Goal: Check status

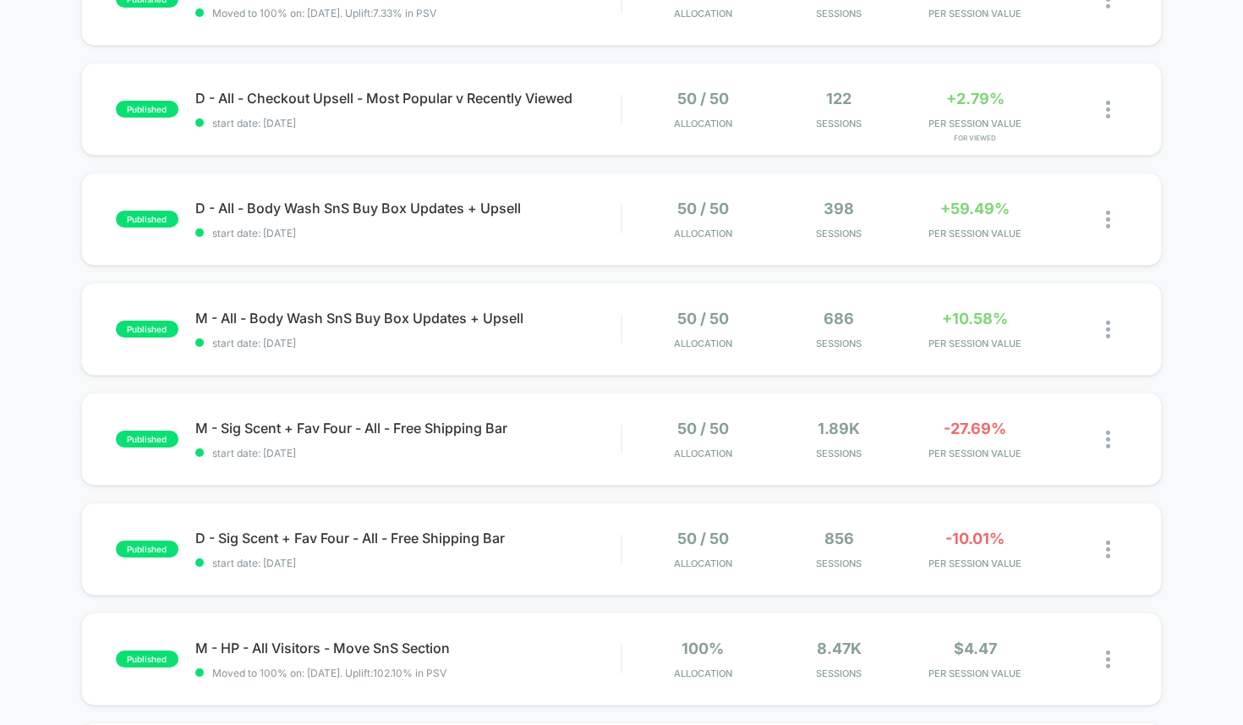
scroll to position [266, 0]
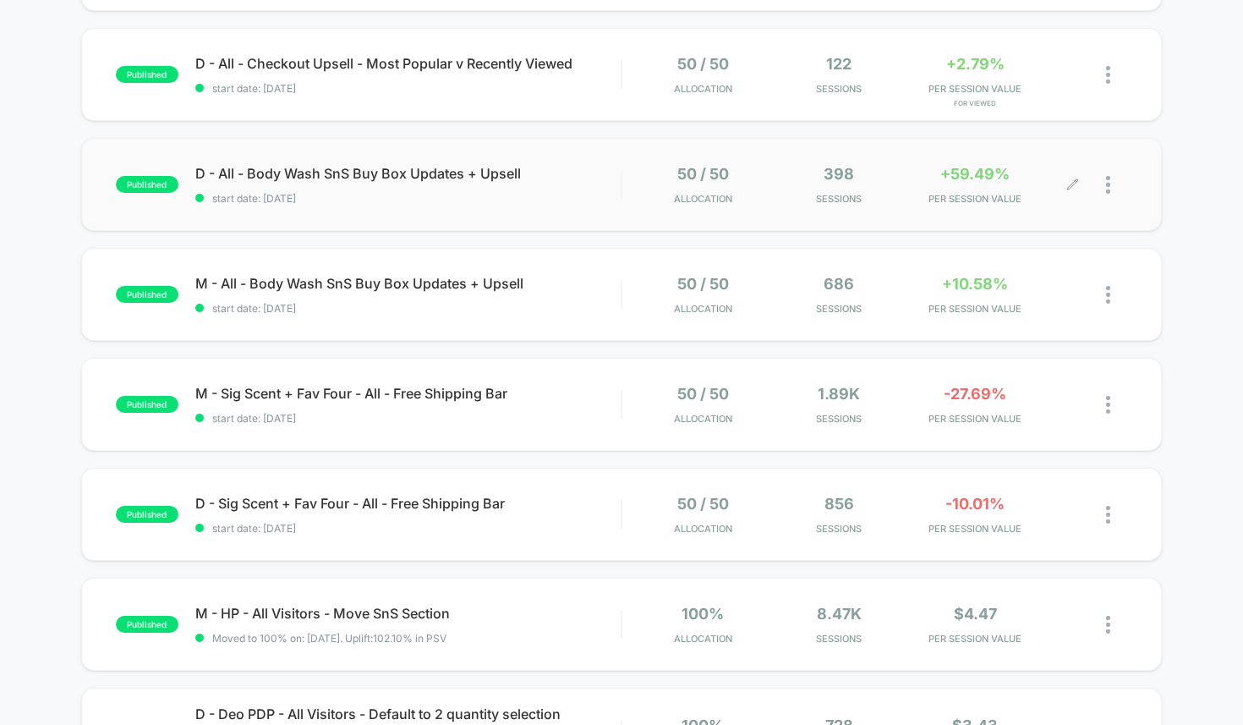
click at [1121, 183] on div at bounding box center [1116, 185] width 21 height 40
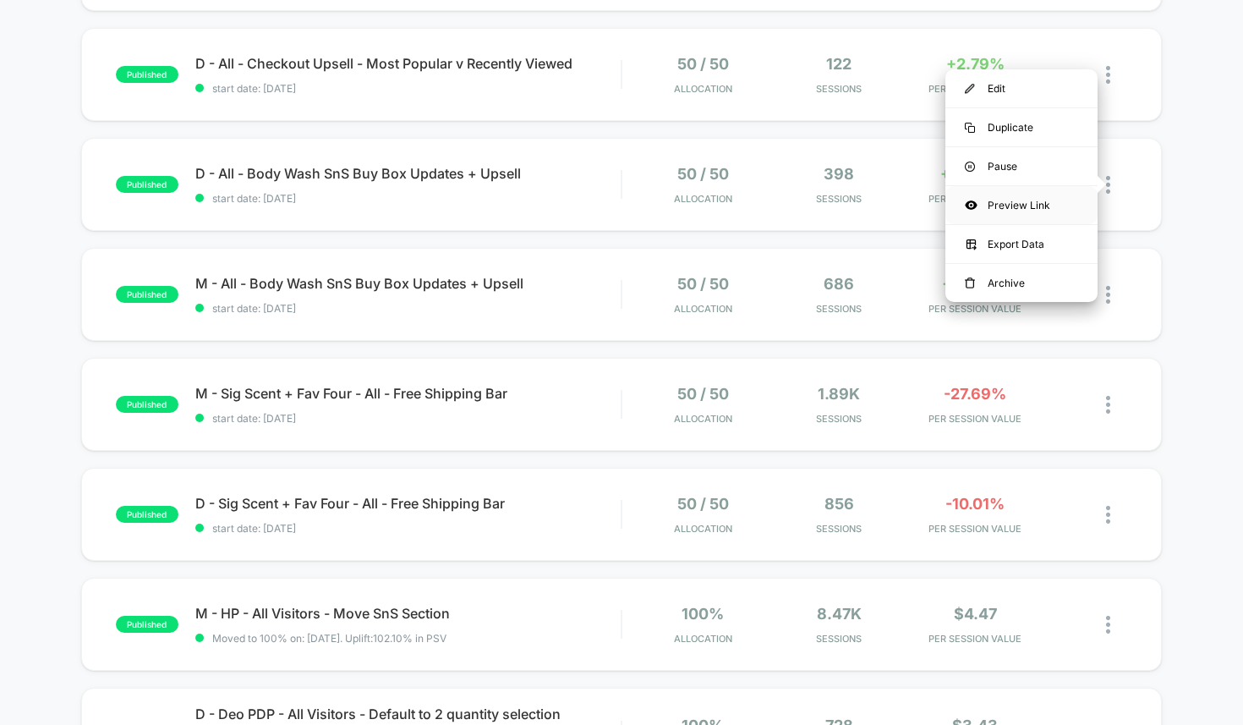
click at [1050, 211] on div "Preview Link" at bounding box center [1021, 205] width 152 height 38
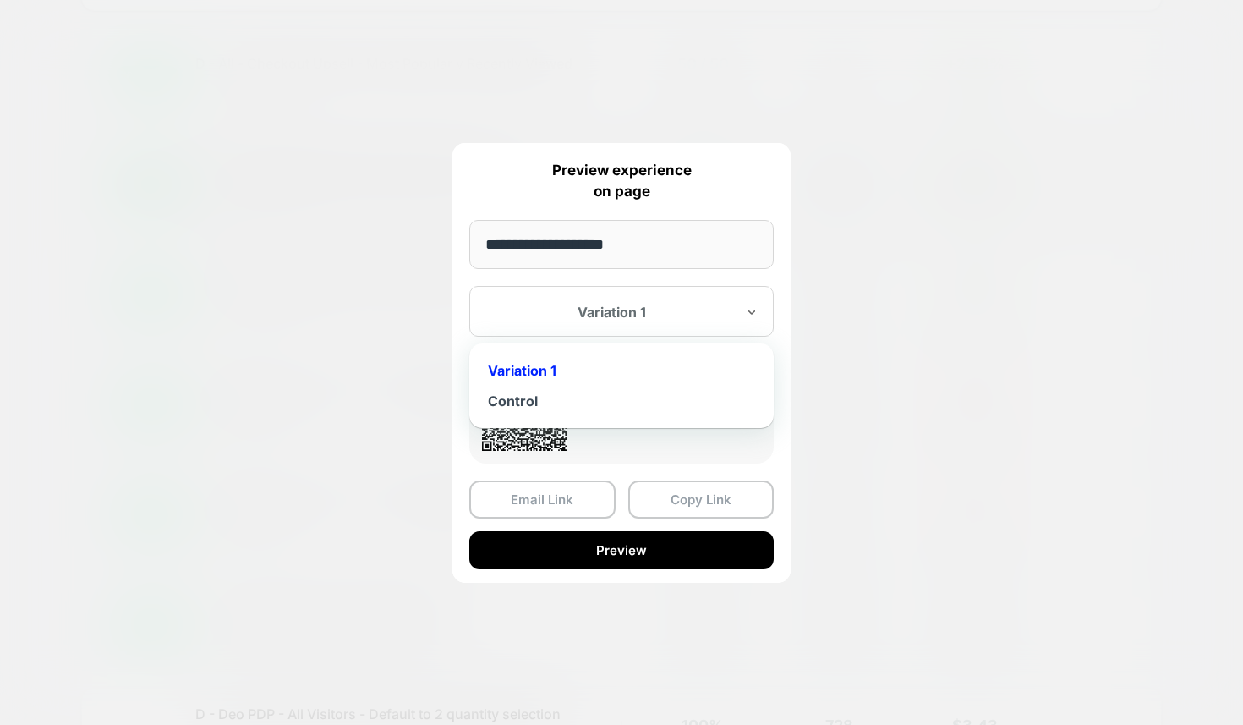
click at [693, 317] on div at bounding box center [611, 312] width 249 height 17
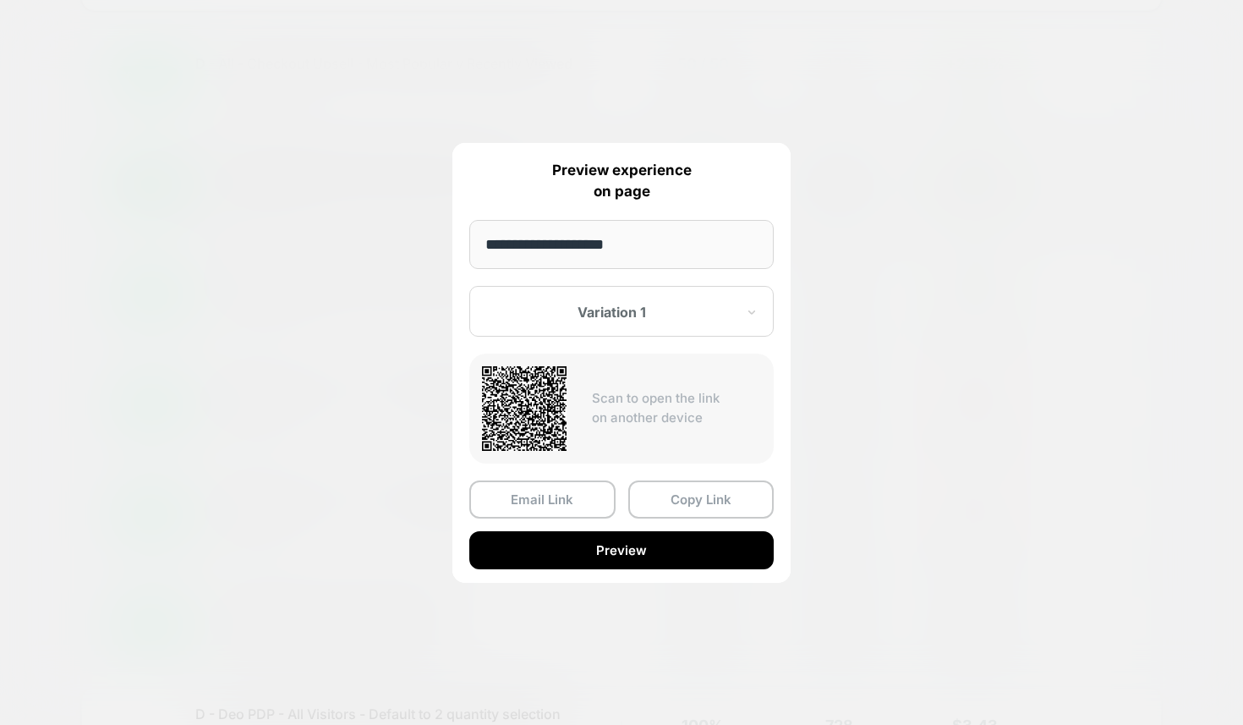
click at [823, 303] on div at bounding box center [621, 362] width 1243 height 725
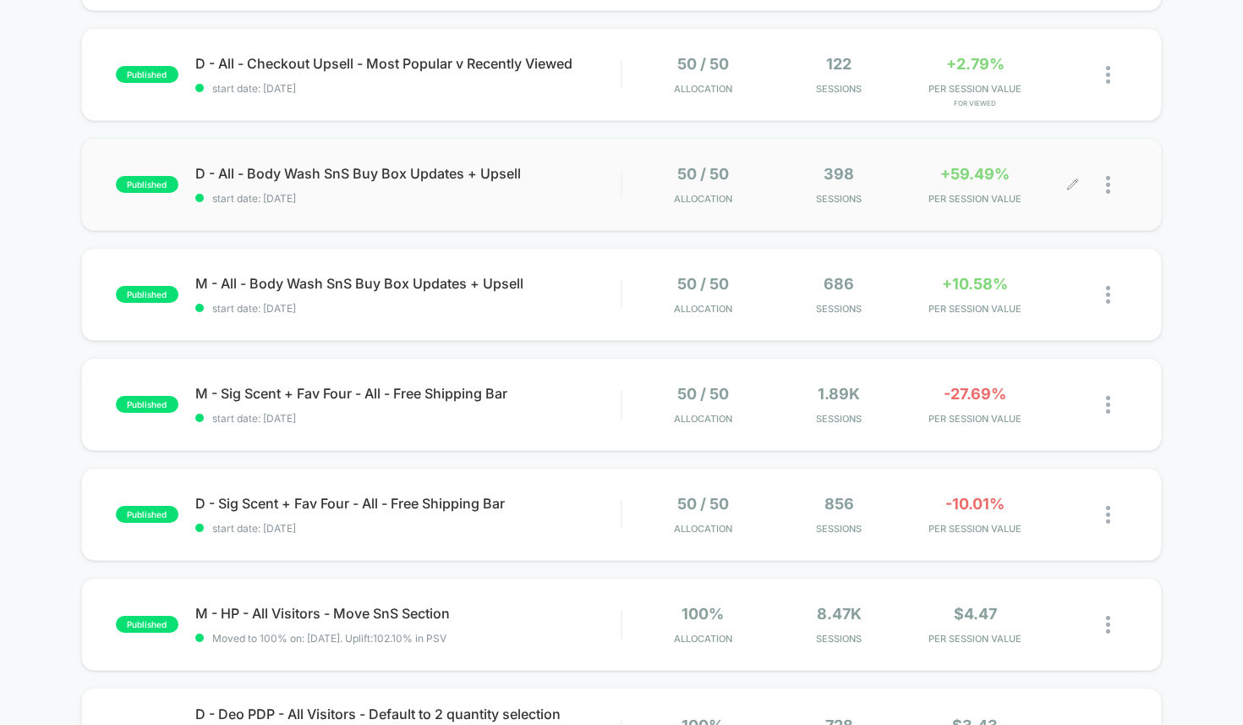
click at [1125, 178] on div at bounding box center [1116, 185] width 21 height 40
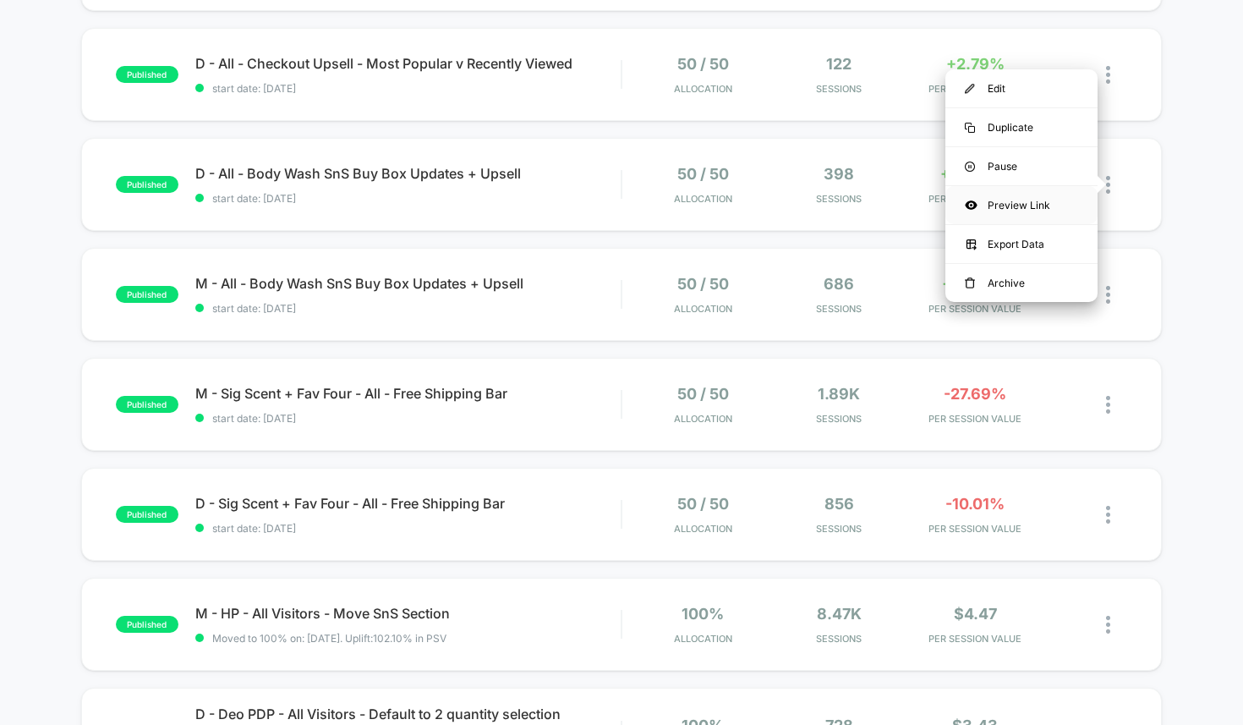
click at [1034, 205] on div "Preview Link" at bounding box center [1021, 205] width 152 height 38
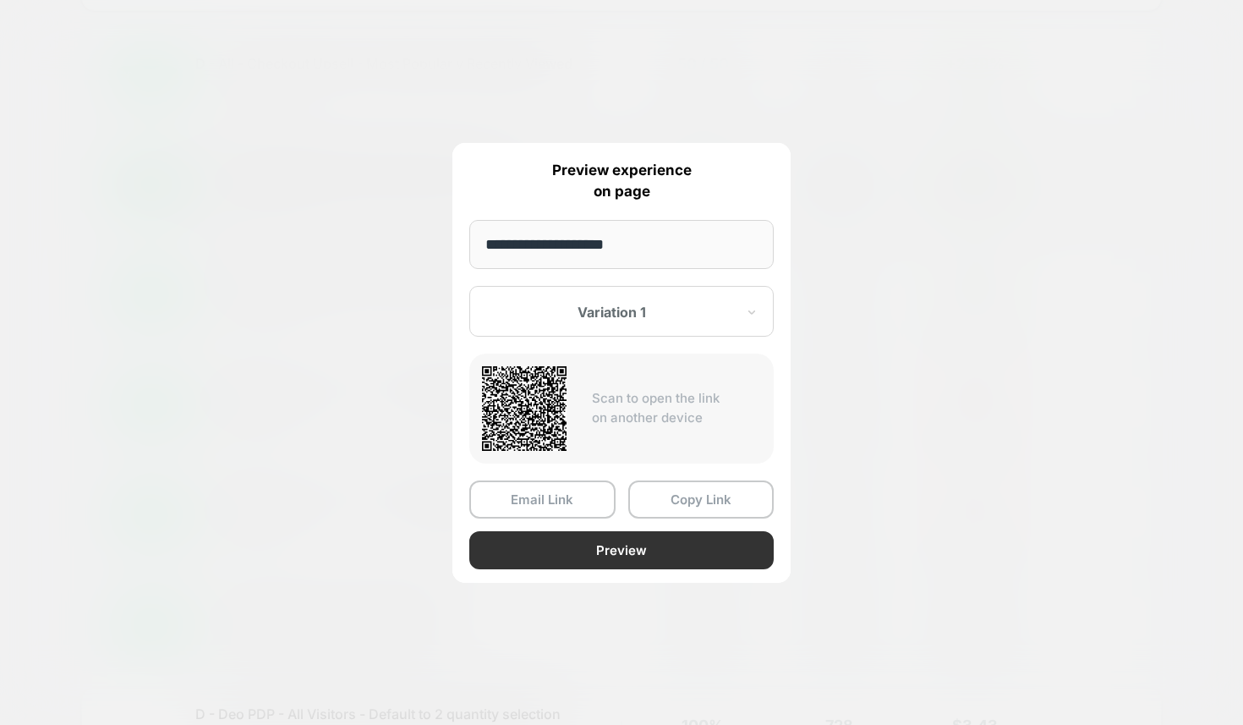
click at [682, 545] on button "Preview" at bounding box center [621, 550] width 304 height 38
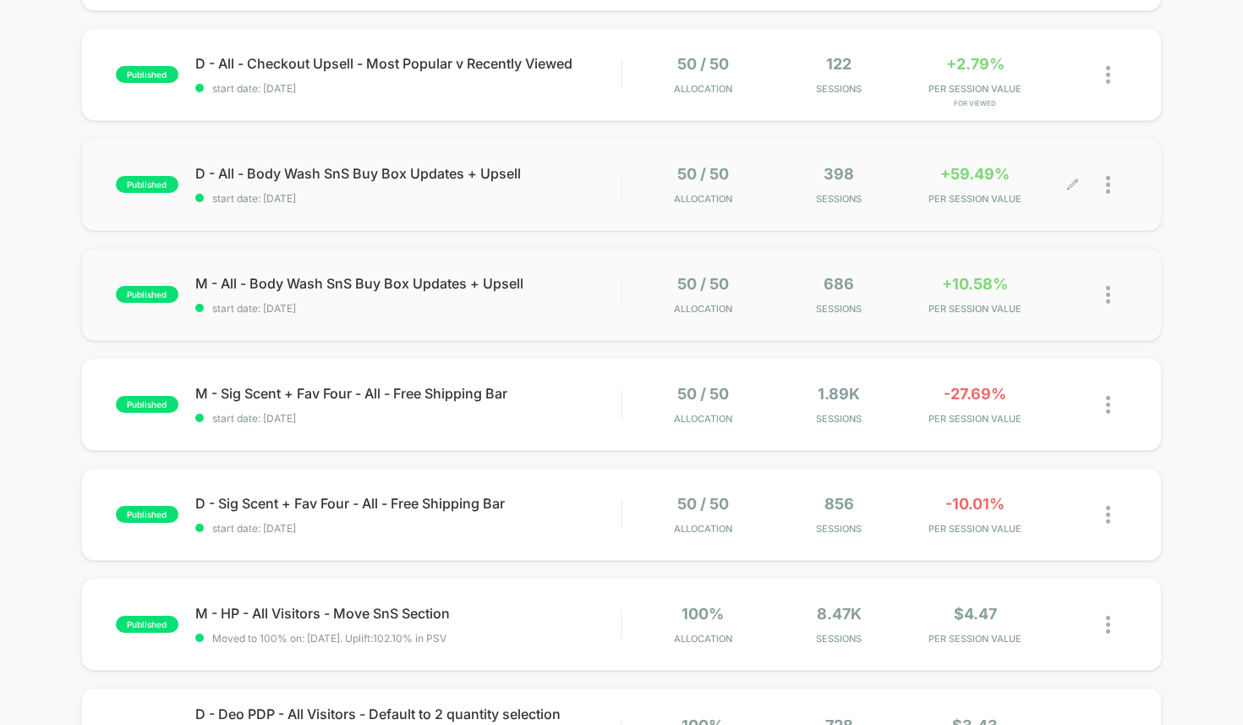
click at [1110, 291] on img at bounding box center [1108, 295] width 4 height 18
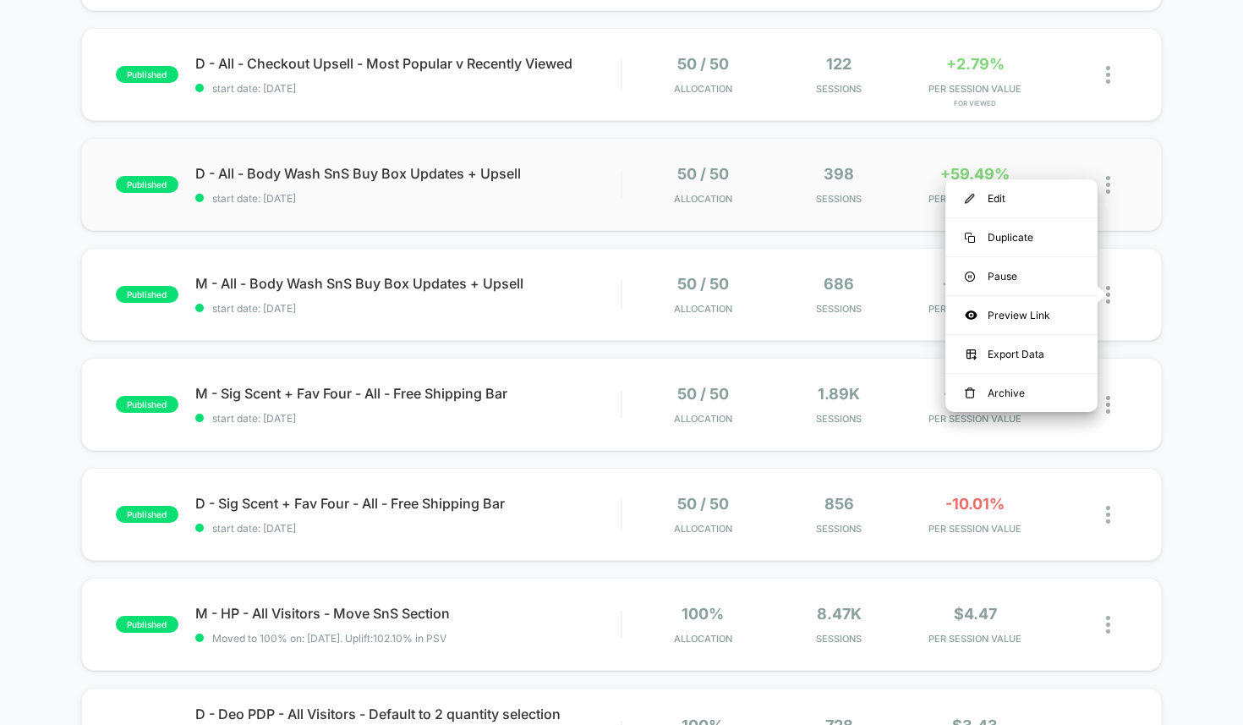
click at [1106, 184] on img at bounding box center [1108, 185] width 4 height 18
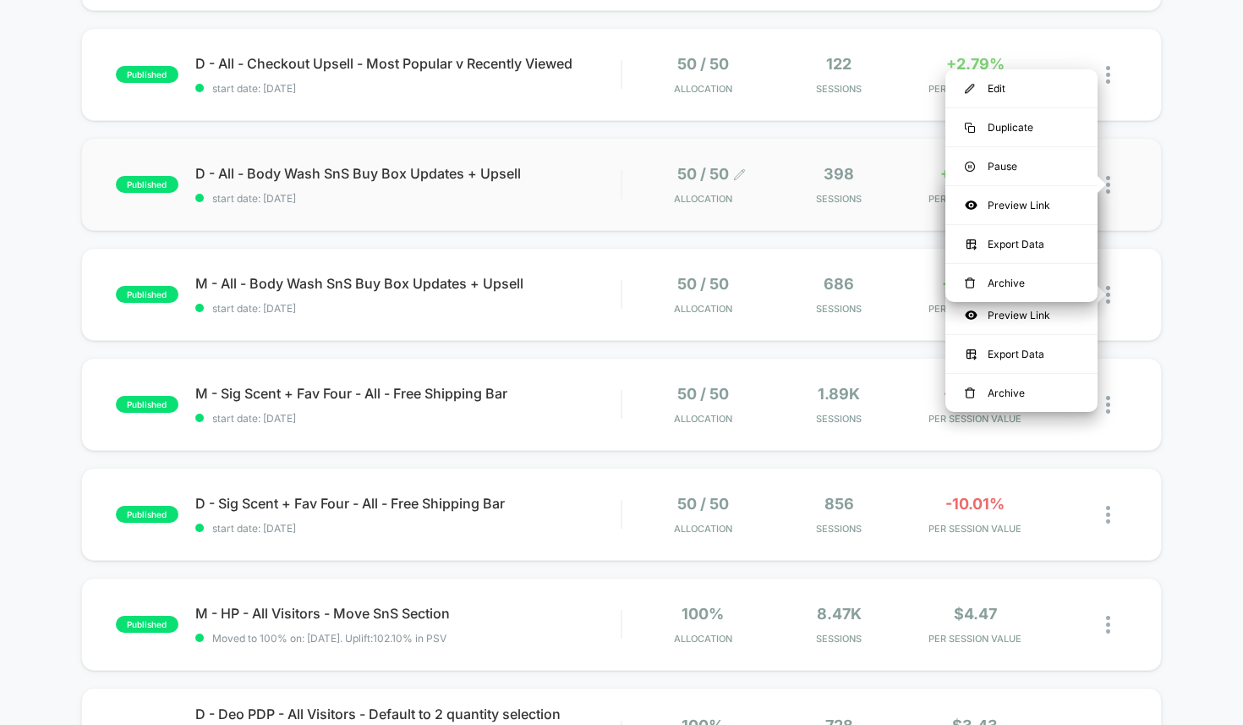
click at [674, 193] on span "Allocation" at bounding box center [703, 199] width 58 height 12
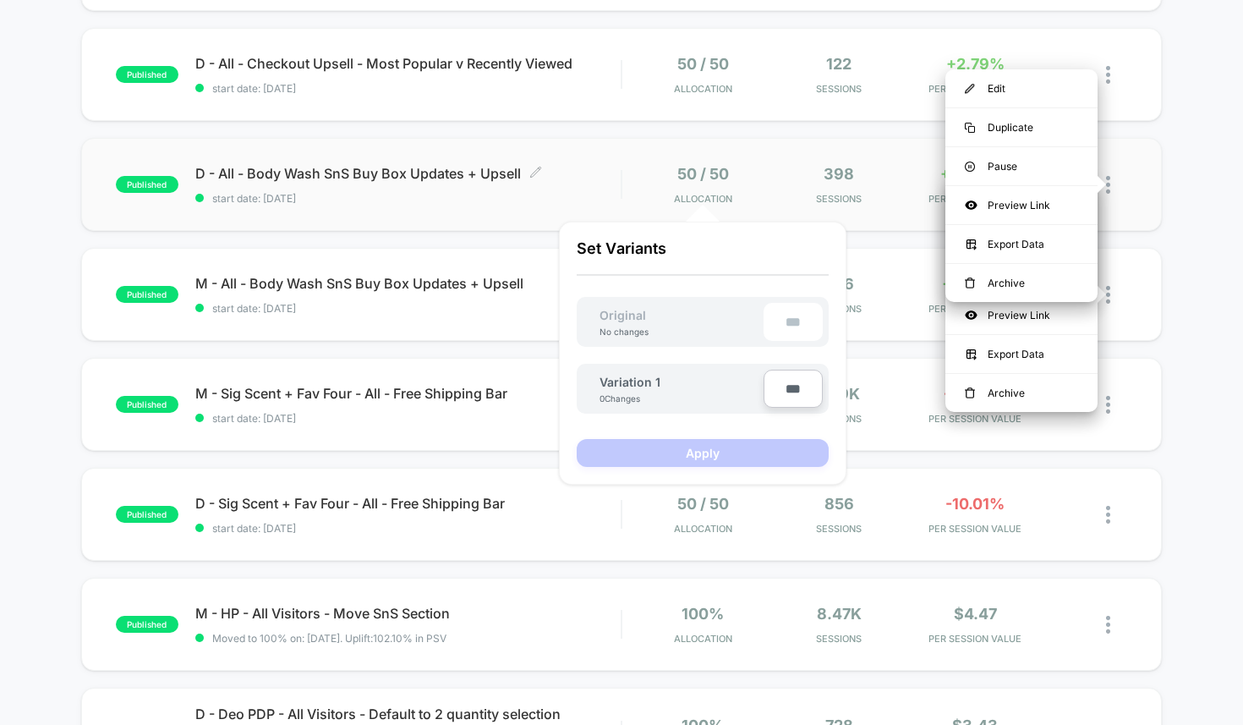
click at [561, 179] on span "D - All - Body Wash SnS Buy Box Updates + Upsell Click to edit experience detai…" at bounding box center [408, 173] width 426 height 17
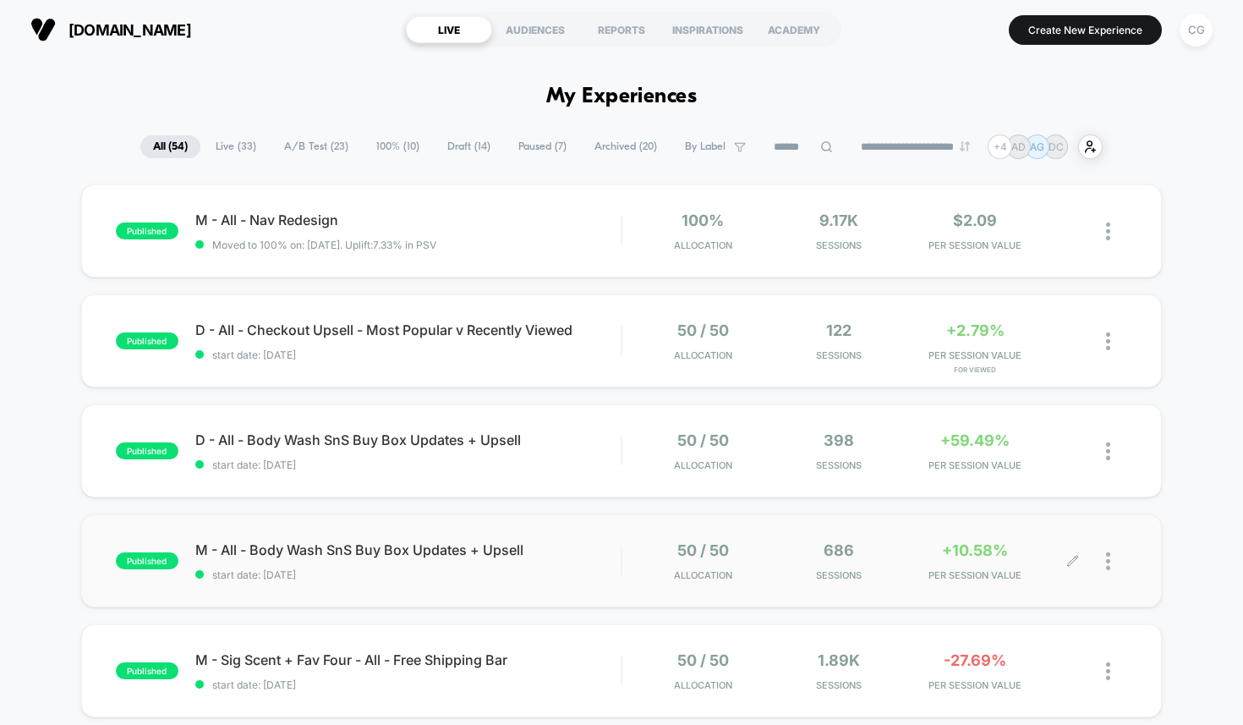
click at [625, 576] on div "50 / 50 Allocation 686 Sessions +10.58% PER SESSION VALUE" at bounding box center [875, 561] width 506 height 40
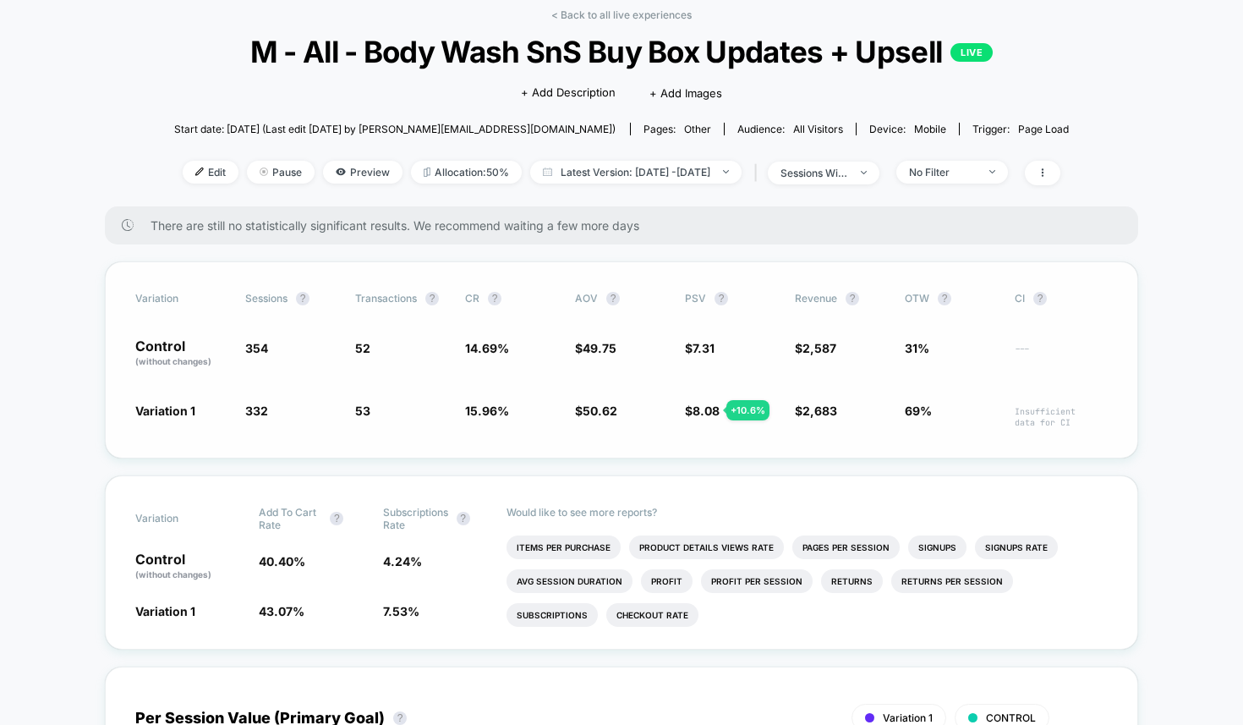
scroll to position [74, 0]
